Goal: Information Seeking & Learning: Learn about a topic

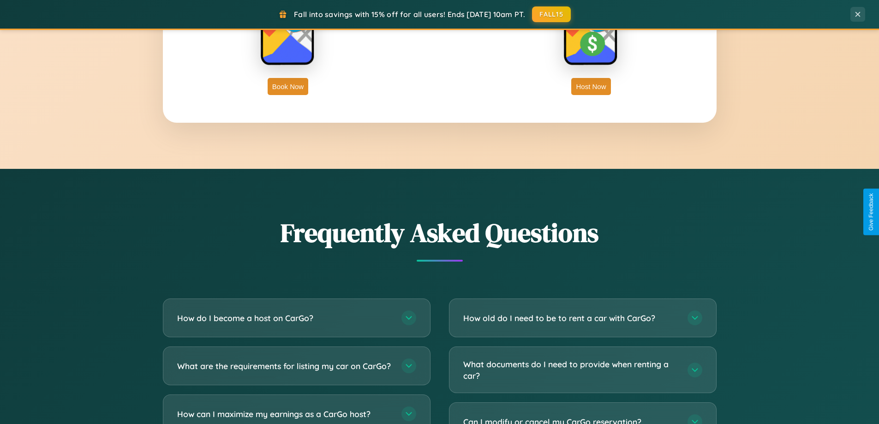
scroll to position [1776, 0]
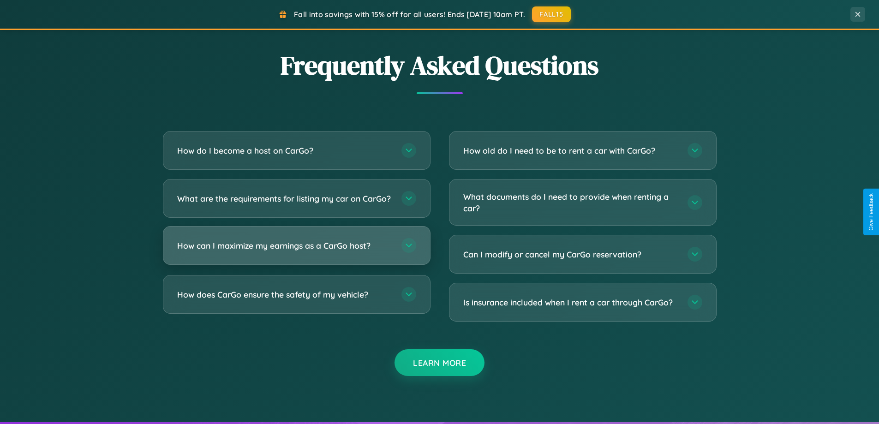
click at [296, 252] on h3 "How can I maximize my earnings as a CarGo host?" at bounding box center [284, 246] width 215 height 12
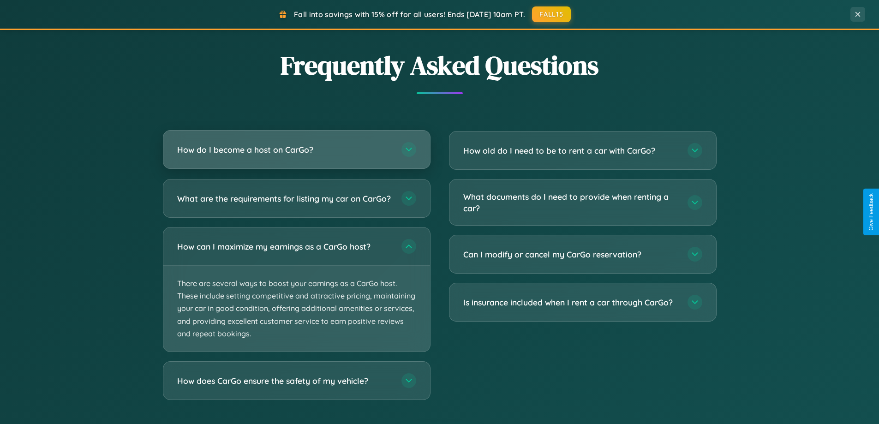
click at [296, 150] on h3 "How do I become a host on CarGo?" at bounding box center [284, 150] width 215 height 12
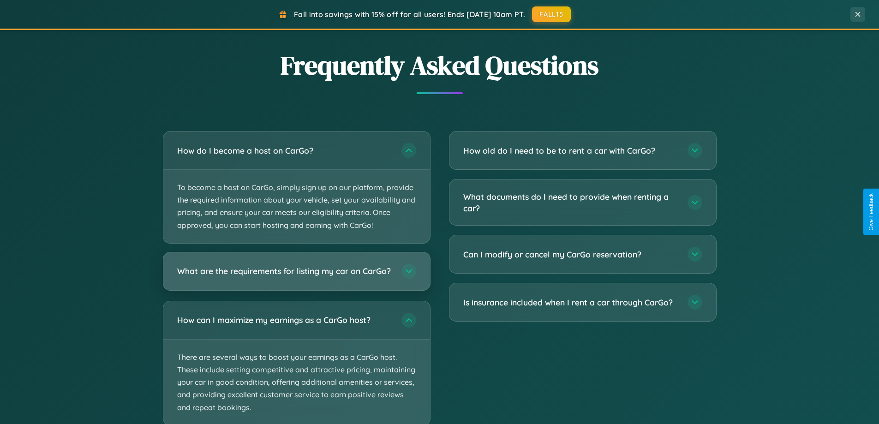
click at [296, 275] on h3 "What are the requirements for listing my car on CarGo?" at bounding box center [284, 271] width 215 height 12
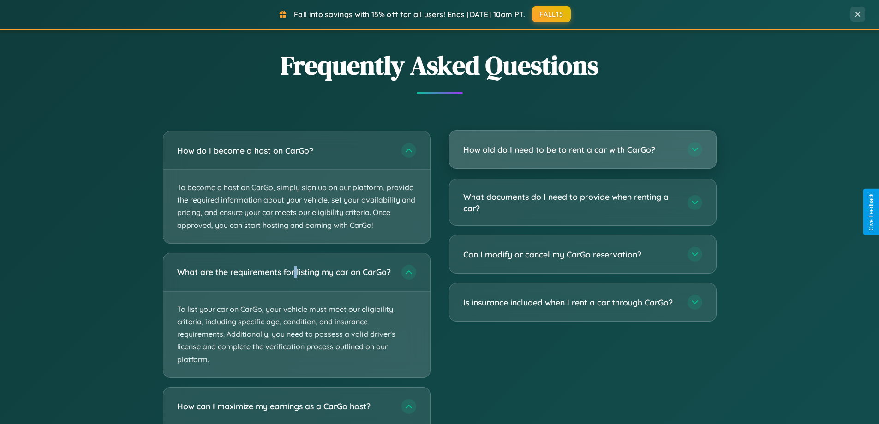
click at [583, 150] on h3 "How old do I need to be to rent a car with CarGo?" at bounding box center [570, 150] width 215 height 12
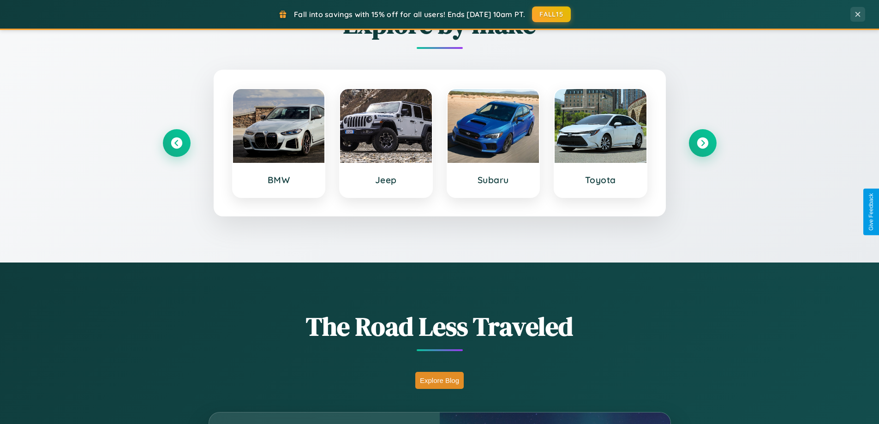
scroll to position [0, 0]
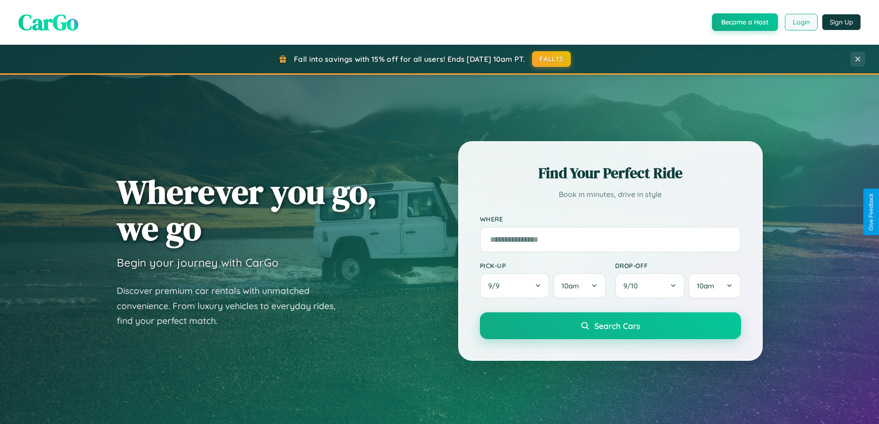
click at [801, 22] on button "Login" at bounding box center [801, 22] width 33 height 17
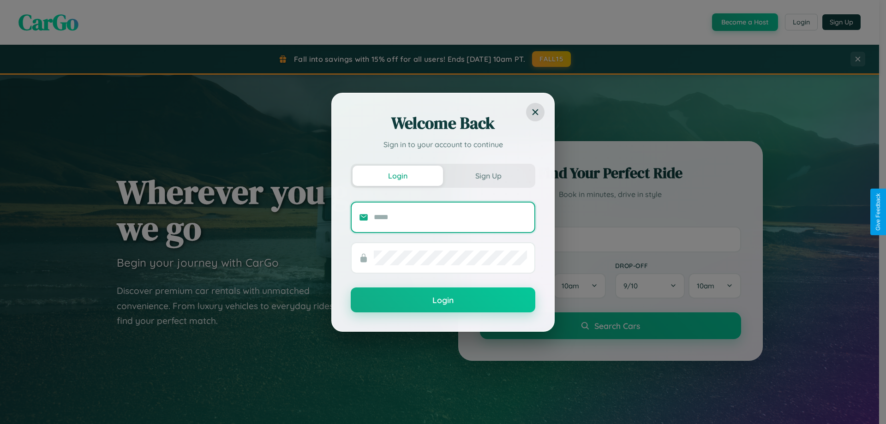
click at [451, 217] on input "text" at bounding box center [450, 217] width 153 height 15
type input "**********"
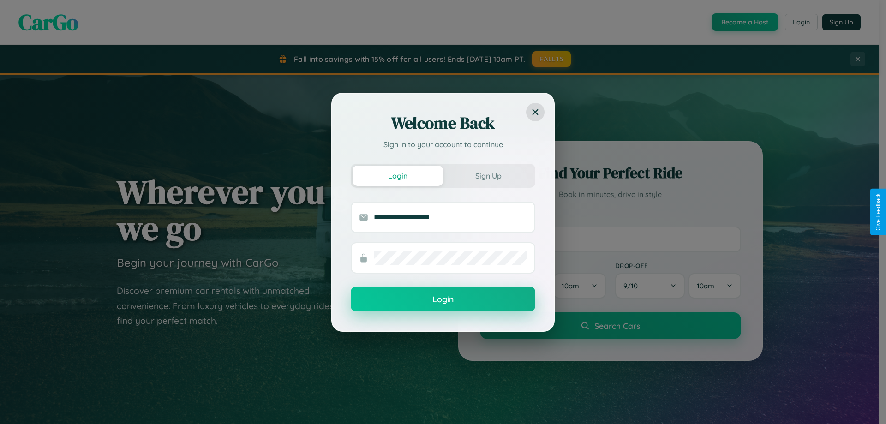
click at [443, 299] on button "Login" at bounding box center [443, 299] width 185 height 25
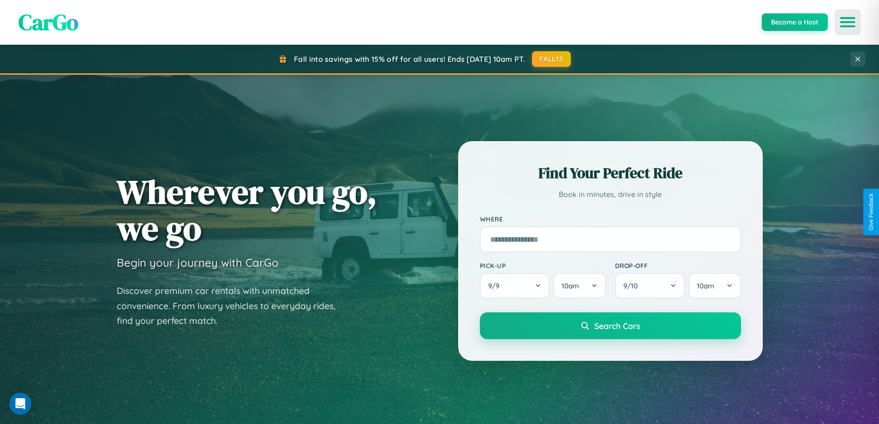
click at [848, 22] on icon "Open menu" at bounding box center [848, 22] width 13 height 8
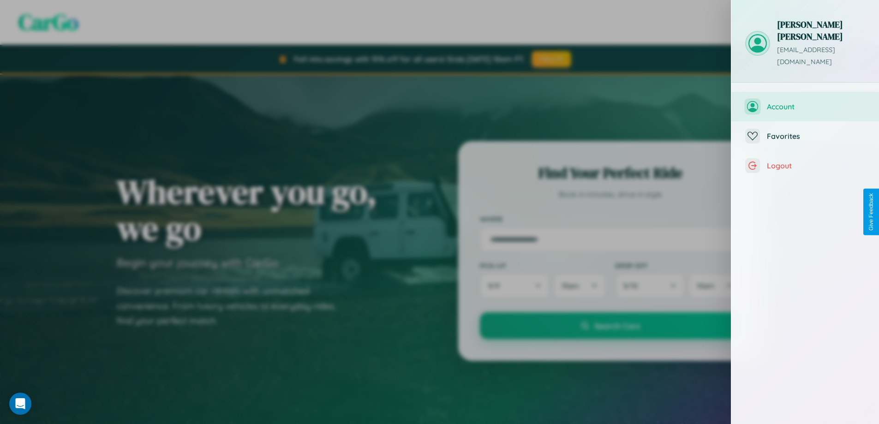
click at [806, 102] on span "Account" at bounding box center [816, 106] width 98 height 9
